Goal: Answer question/provide support: Share knowledge or assist other users

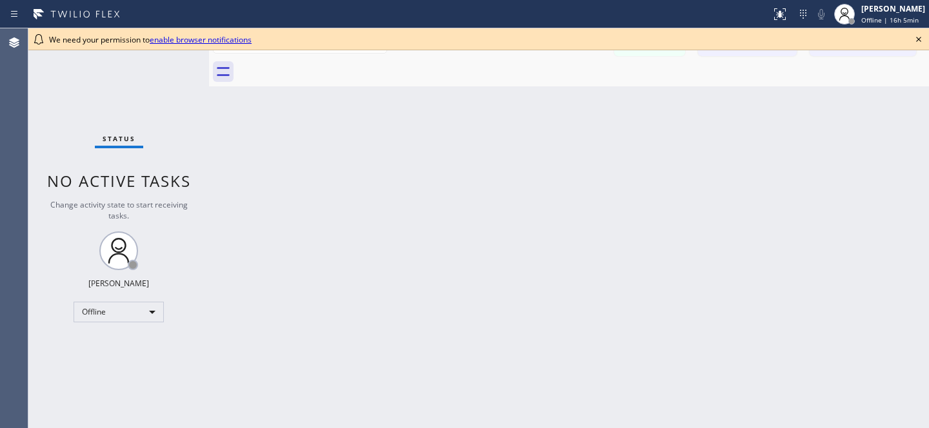
click at [923, 41] on icon at bounding box center [918, 39] width 15 height 15
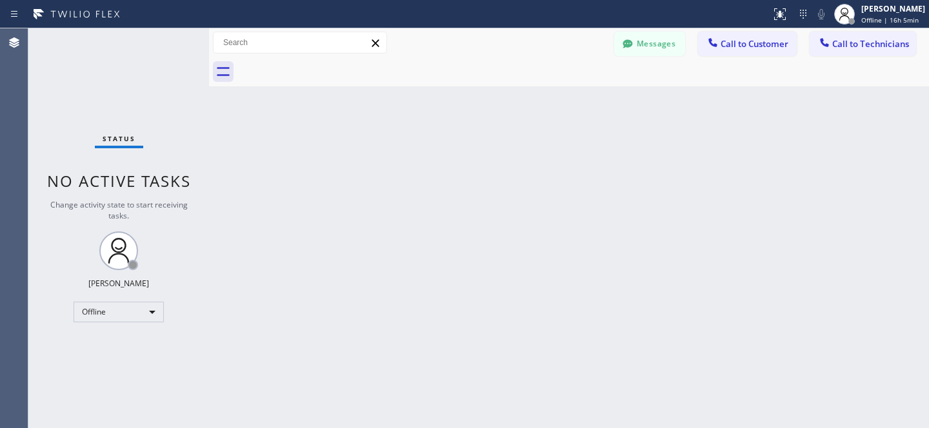
click at [641, 39] on button "Messages" at bounding box center [649, 44] width 71 height 25
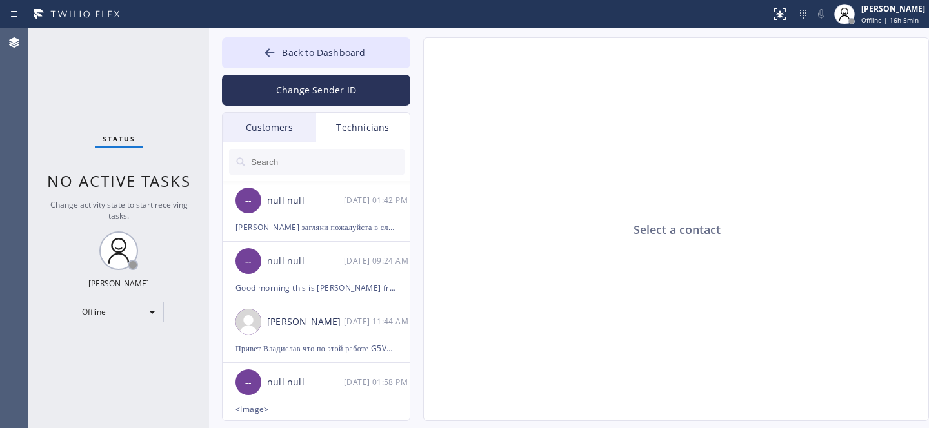
click at [255, 128] on div "Customers" at bounding box center [270, 128] width 94 height 30
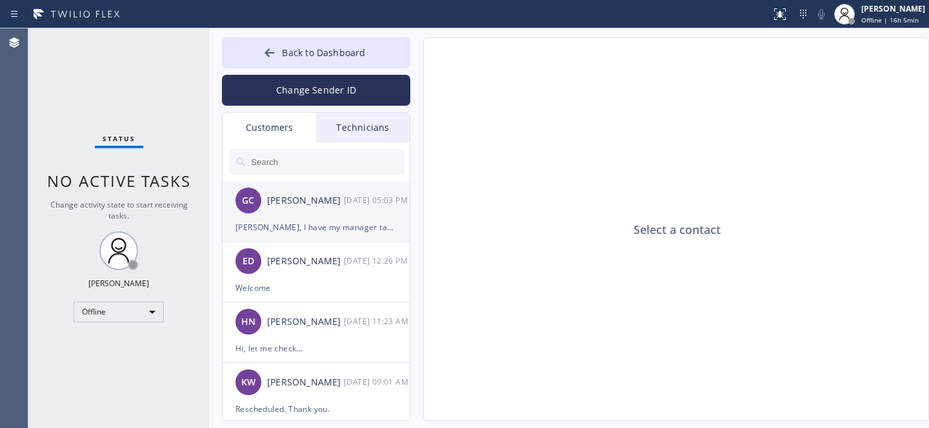
click at [308, 206] on div "[PERSON_NAME]" at bounding box center [305, 200] width 77 height 15
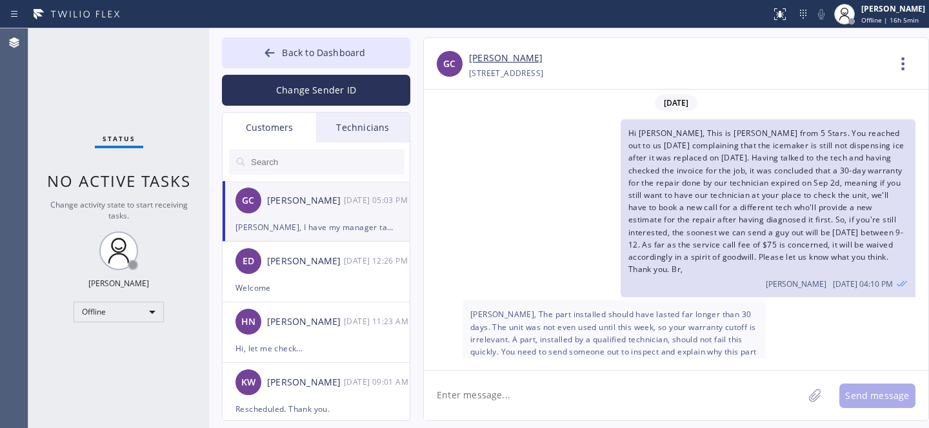
scroll to position [222, 0]
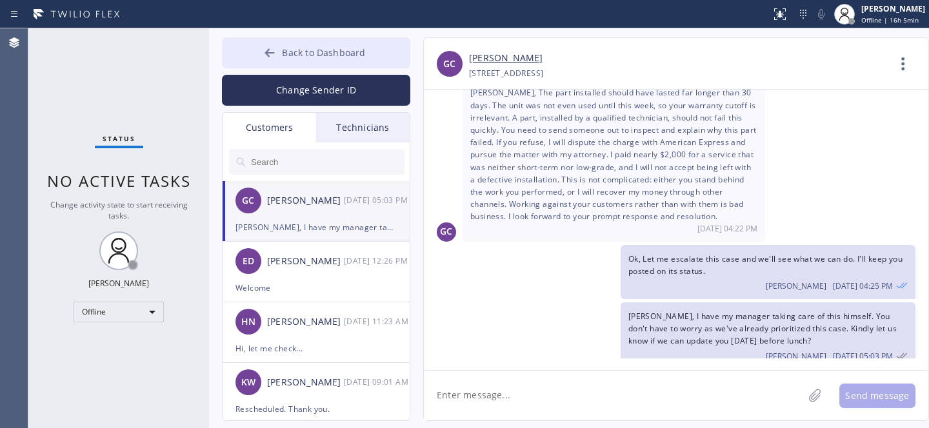
click at [297, 52] on span "Back to Dashboard" at bounding box center [323, 52] width 83 height 12
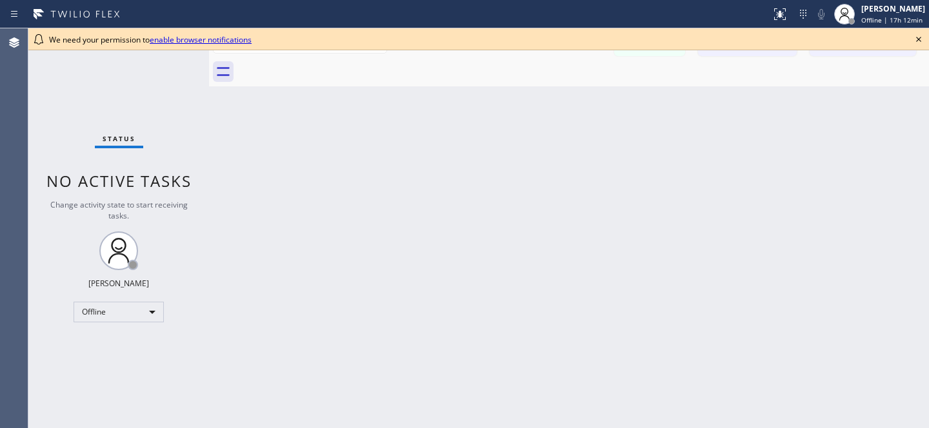
click at [921, 35] on icon at bounding box center [918, 39] width 15 height 15
